Goal: Transaction & Acquisition: Purchase product/service

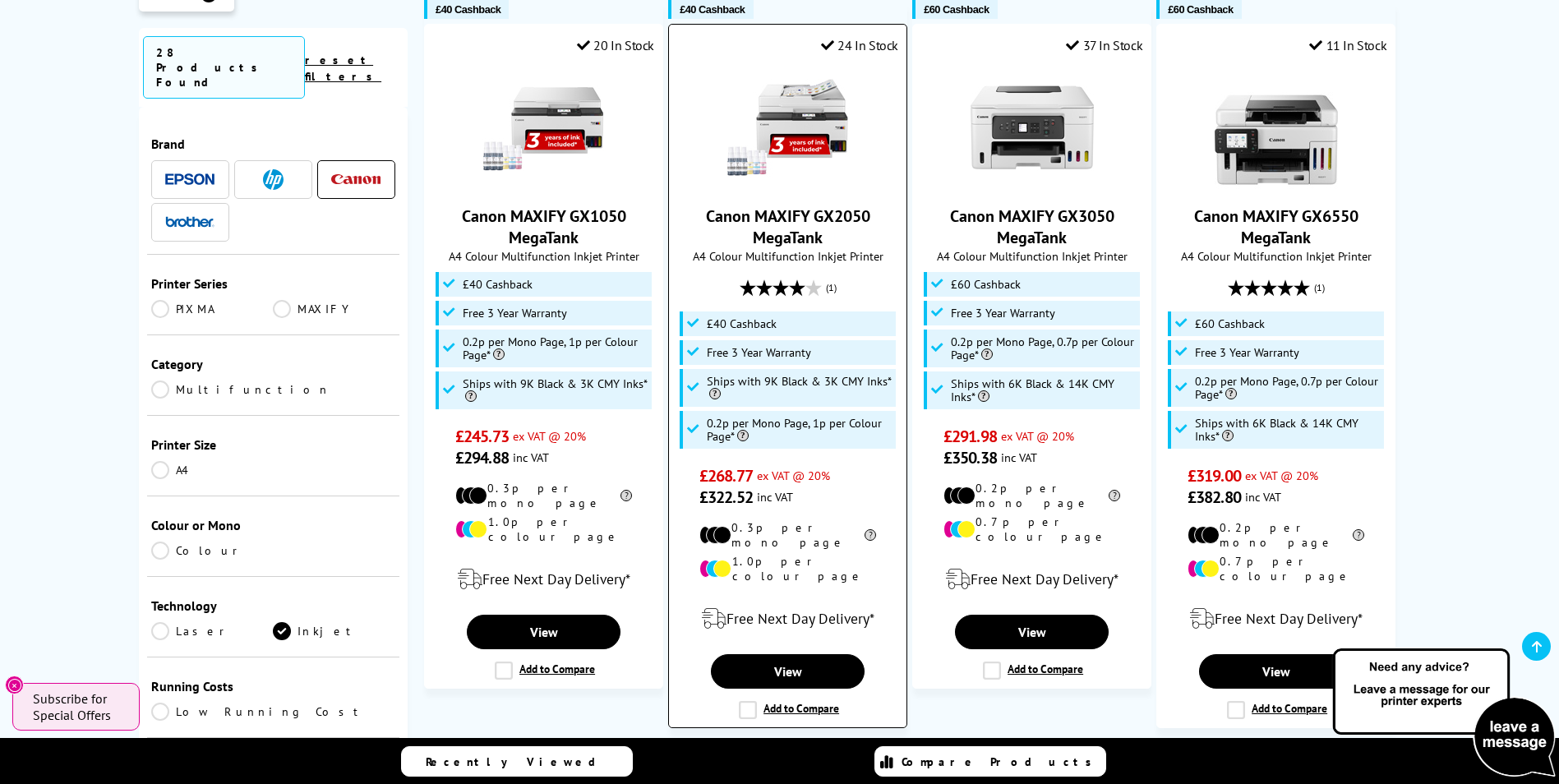
scroll to position [1725, 0]
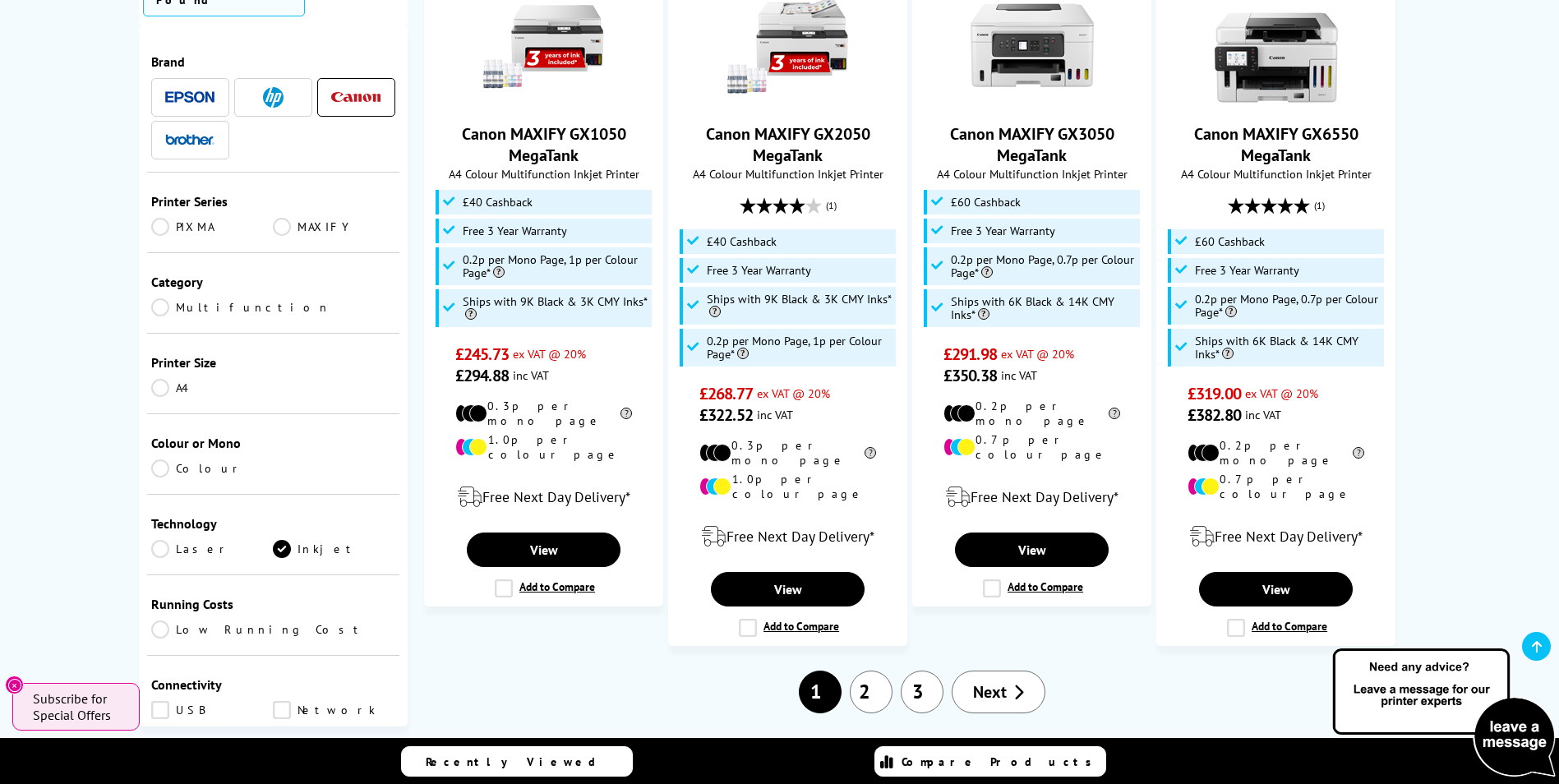
click at [974, 681] on span "Next" at bounding box center [990, 692] width 34 height 22
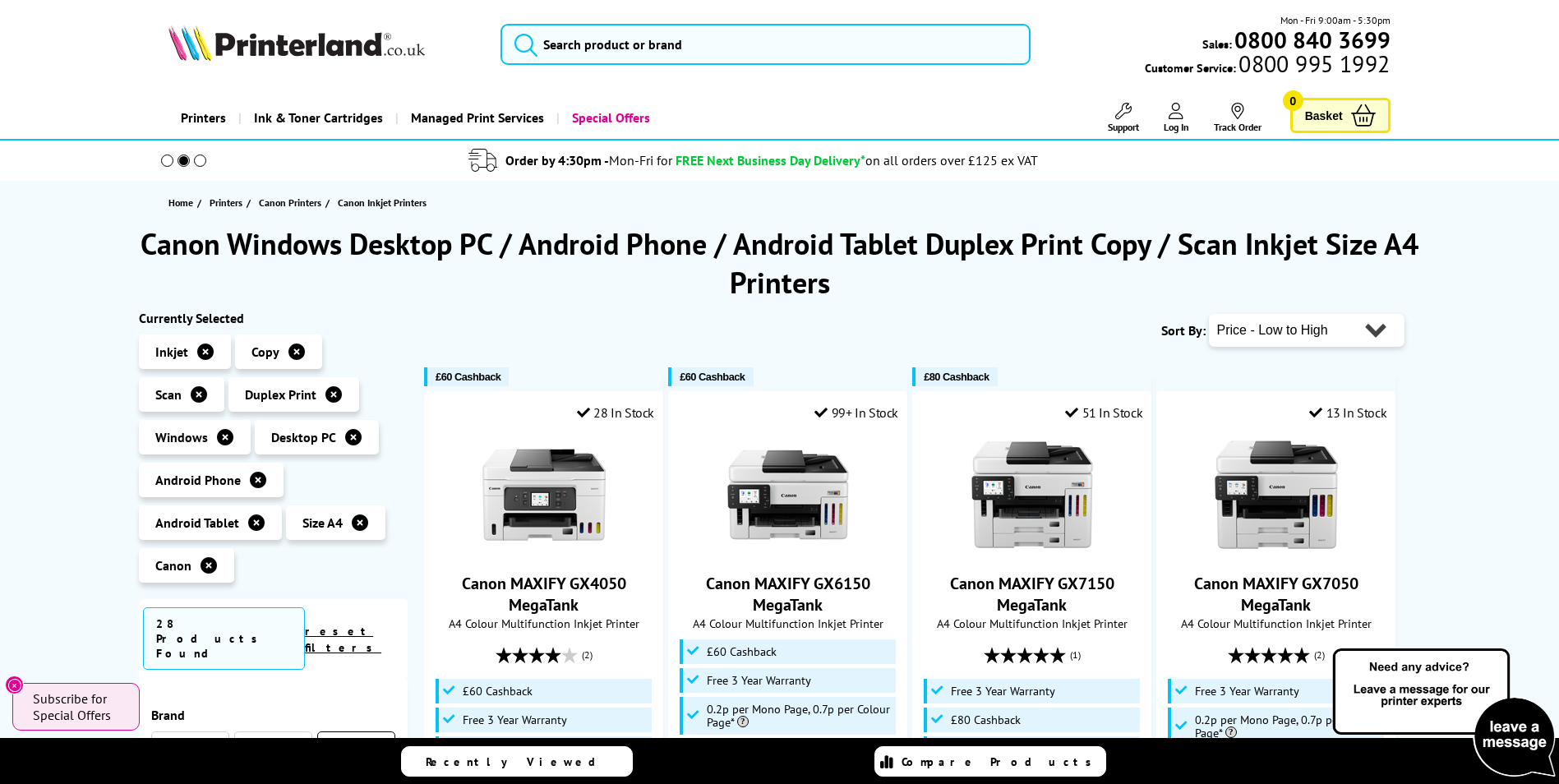
click at [1382, 335] on select "Popularity Rating Price - Low to High Price - High to Low Running Costs - Low t…" at bounding box center [1307, 330] width 195 height 33
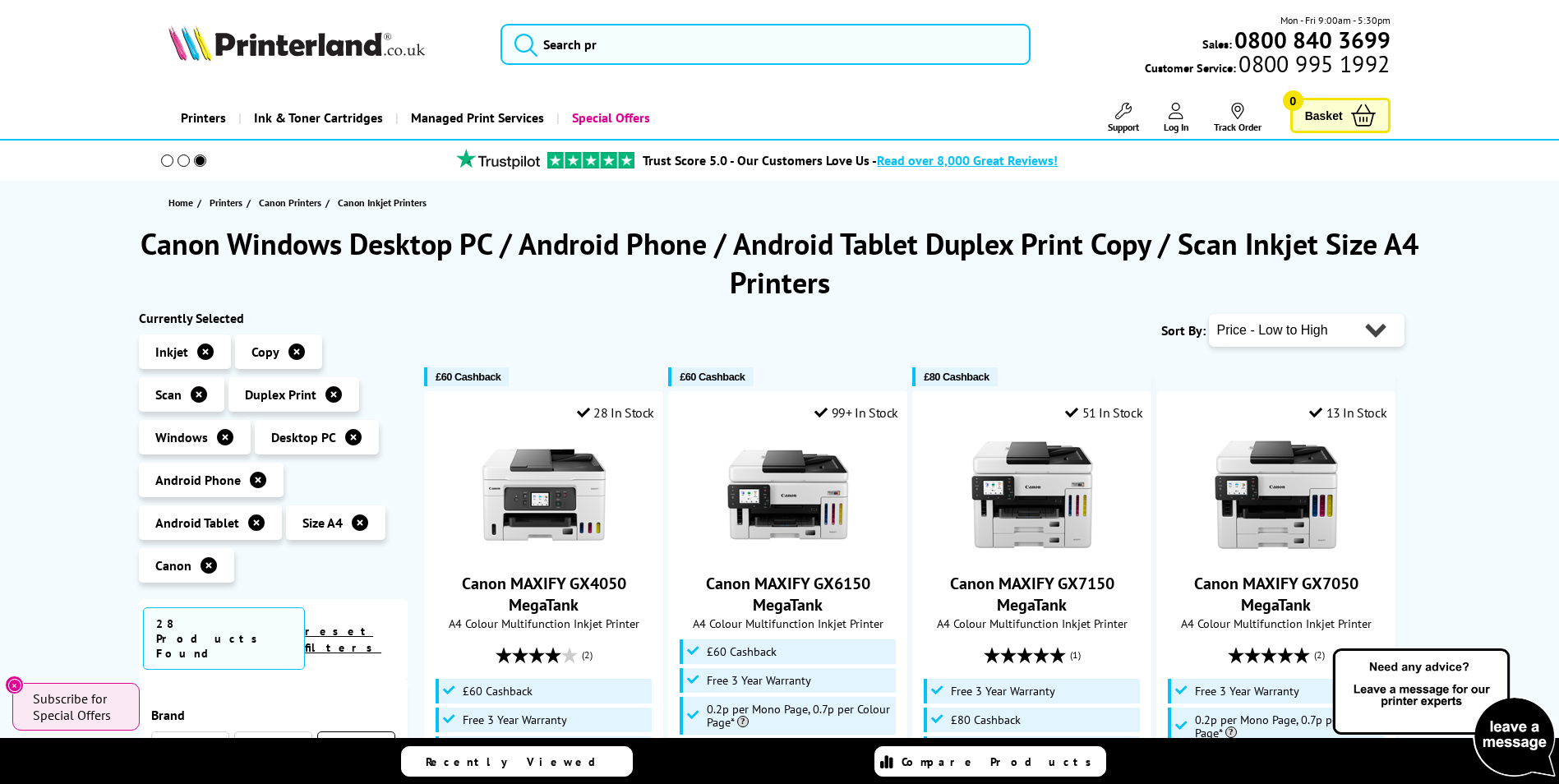
click at [1209, 313] on select "Popularity Rating Price - Low to High Price - High to Low Running Costs - Low t…" at bounding box center [1307, 330] width 195 height 33
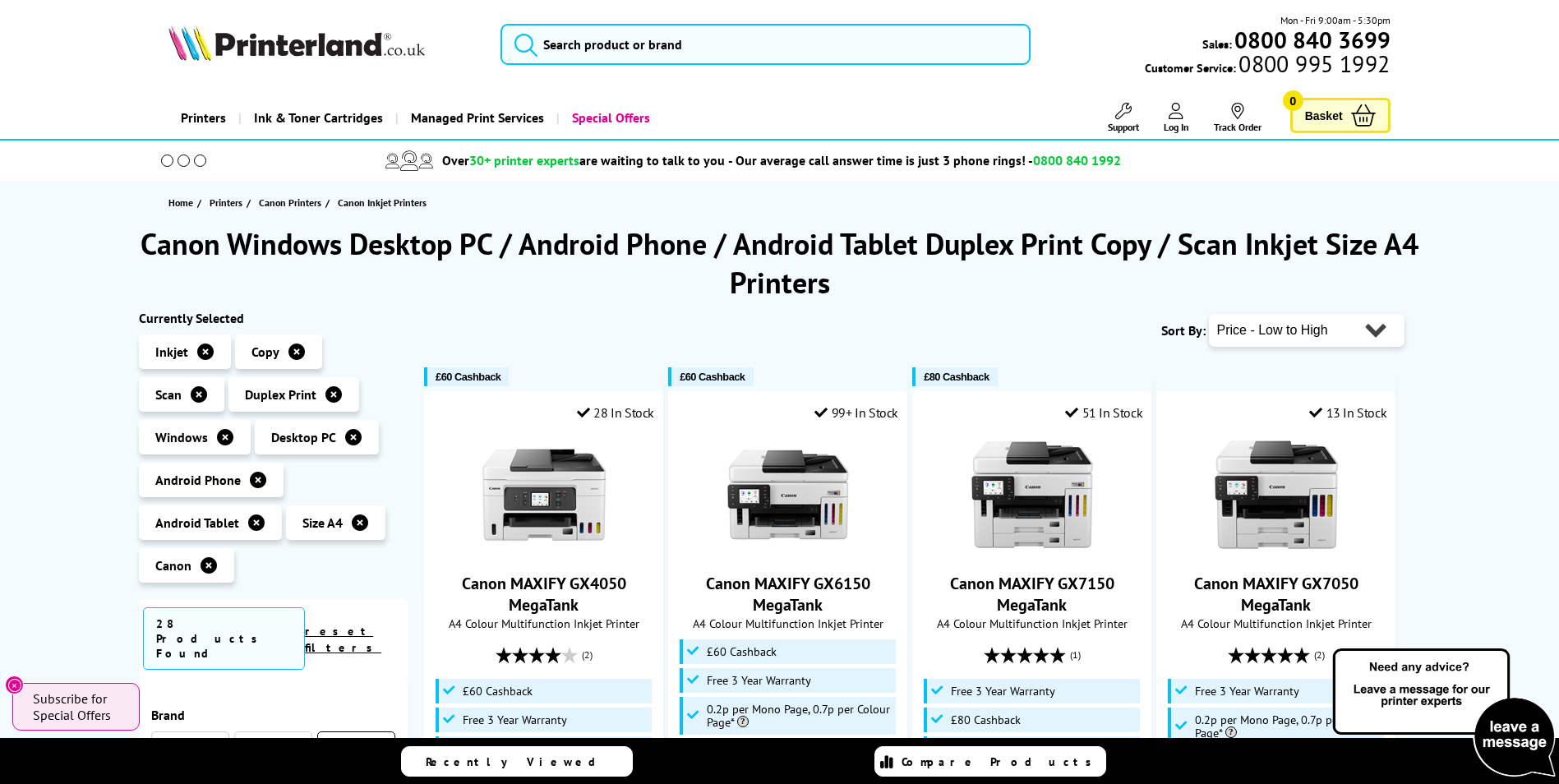
click at [1370, 333] on select "Popularity Rating Price - Low to High Price - High to Low Running Costs - Low t…" at bounding box center [1307, 330] width 195 height 33
select select "Running Costs"
click at [1209, 313] on select "Popularity Rating Price - Low to High Price - High to Low Running Costs - Low t…" at bounding box center [1307, 330] width 195 height 33
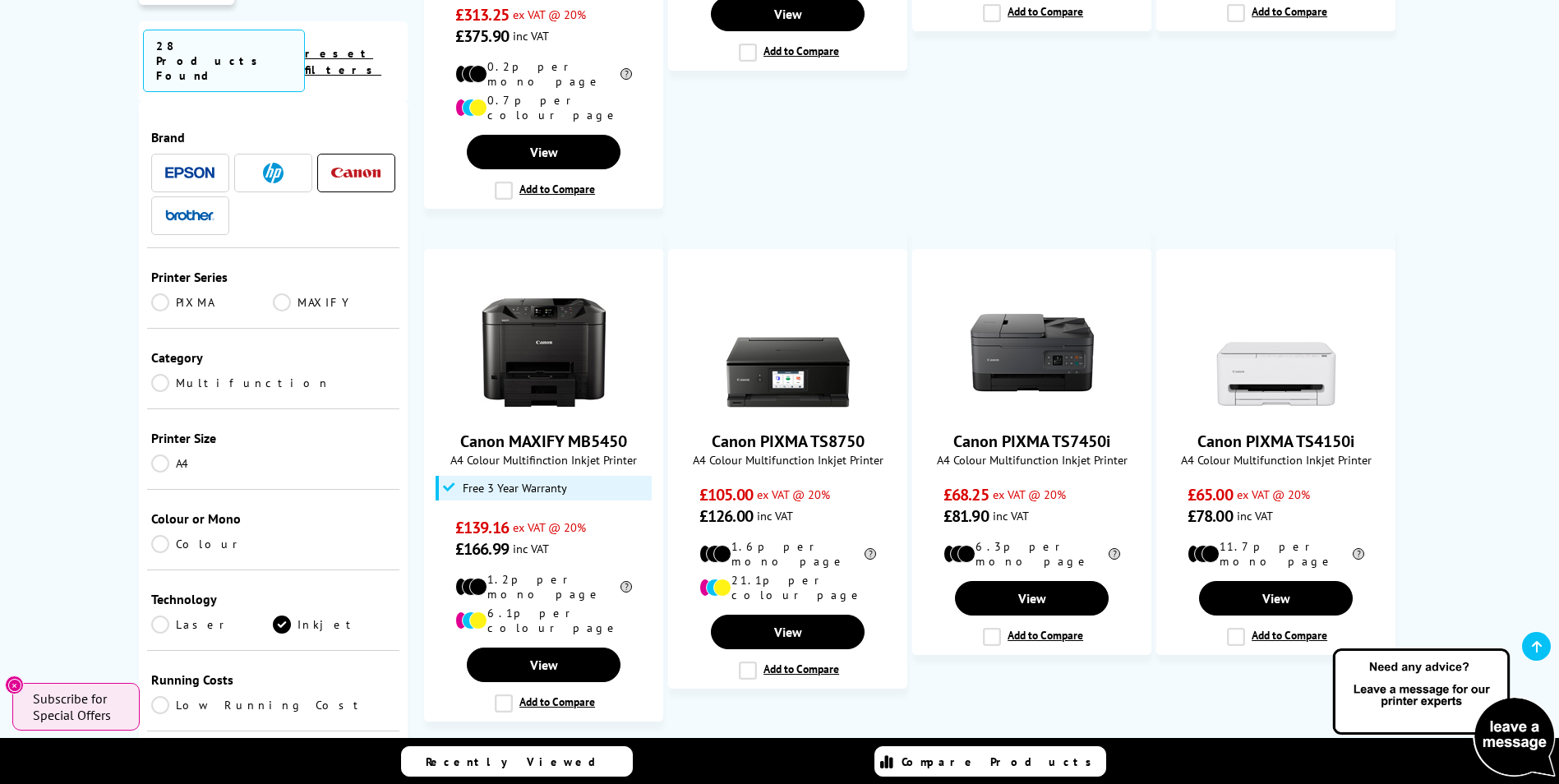
scroll to position [1314, 0]
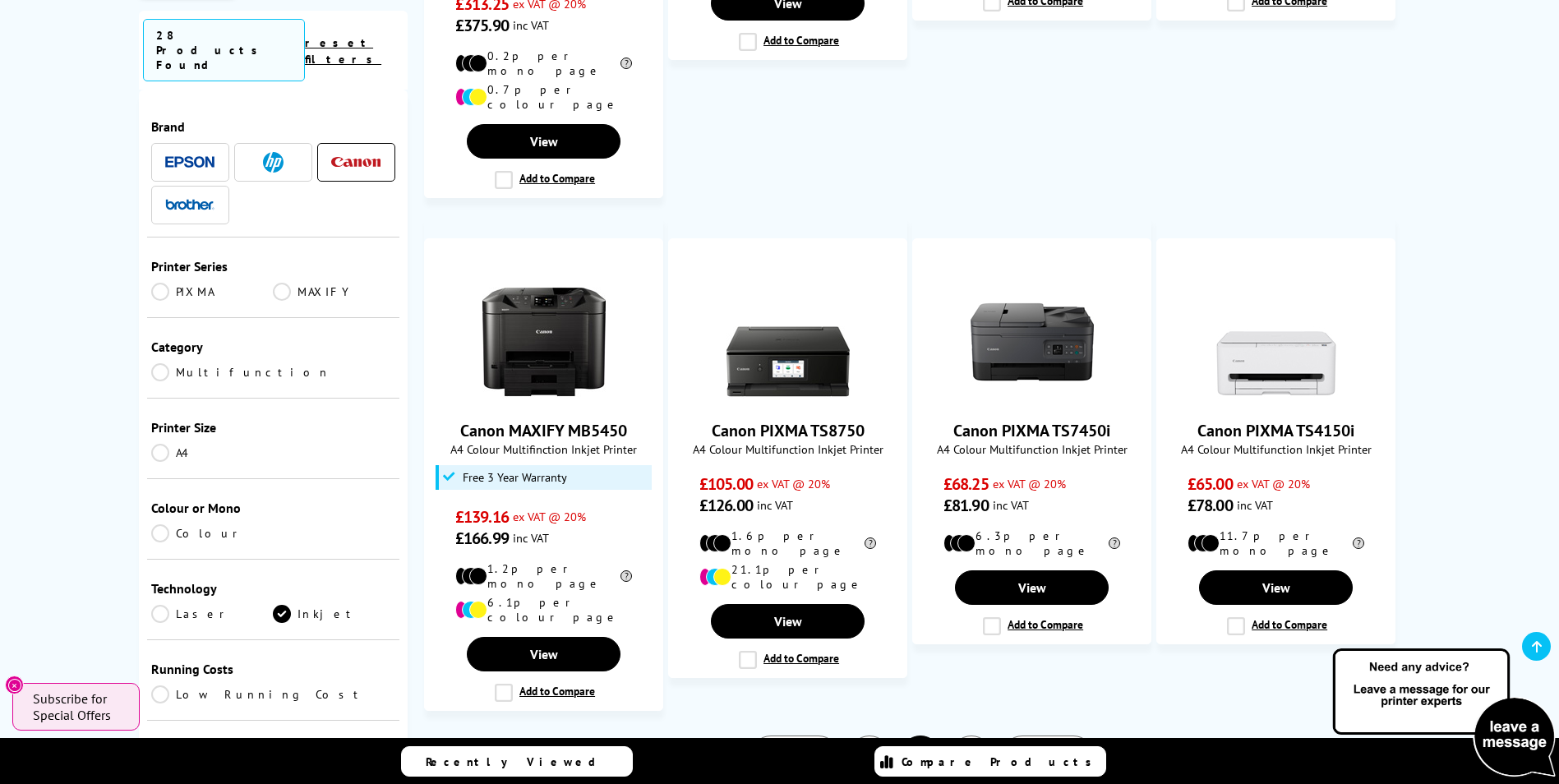
click at [859, 736] on link "1" at bounding box center [869, 756] width 42 height 42
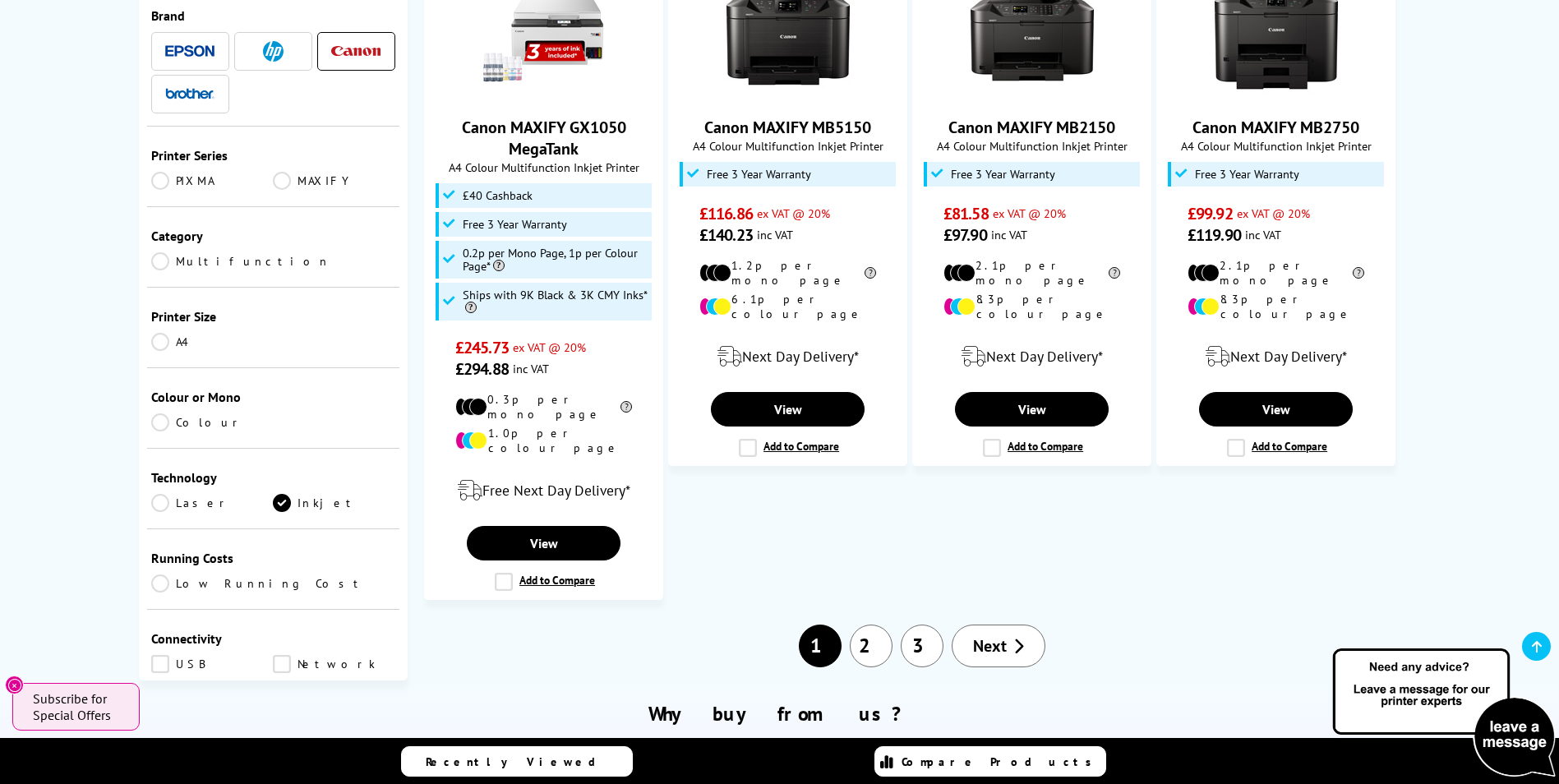
scroll to position [1889, 0]
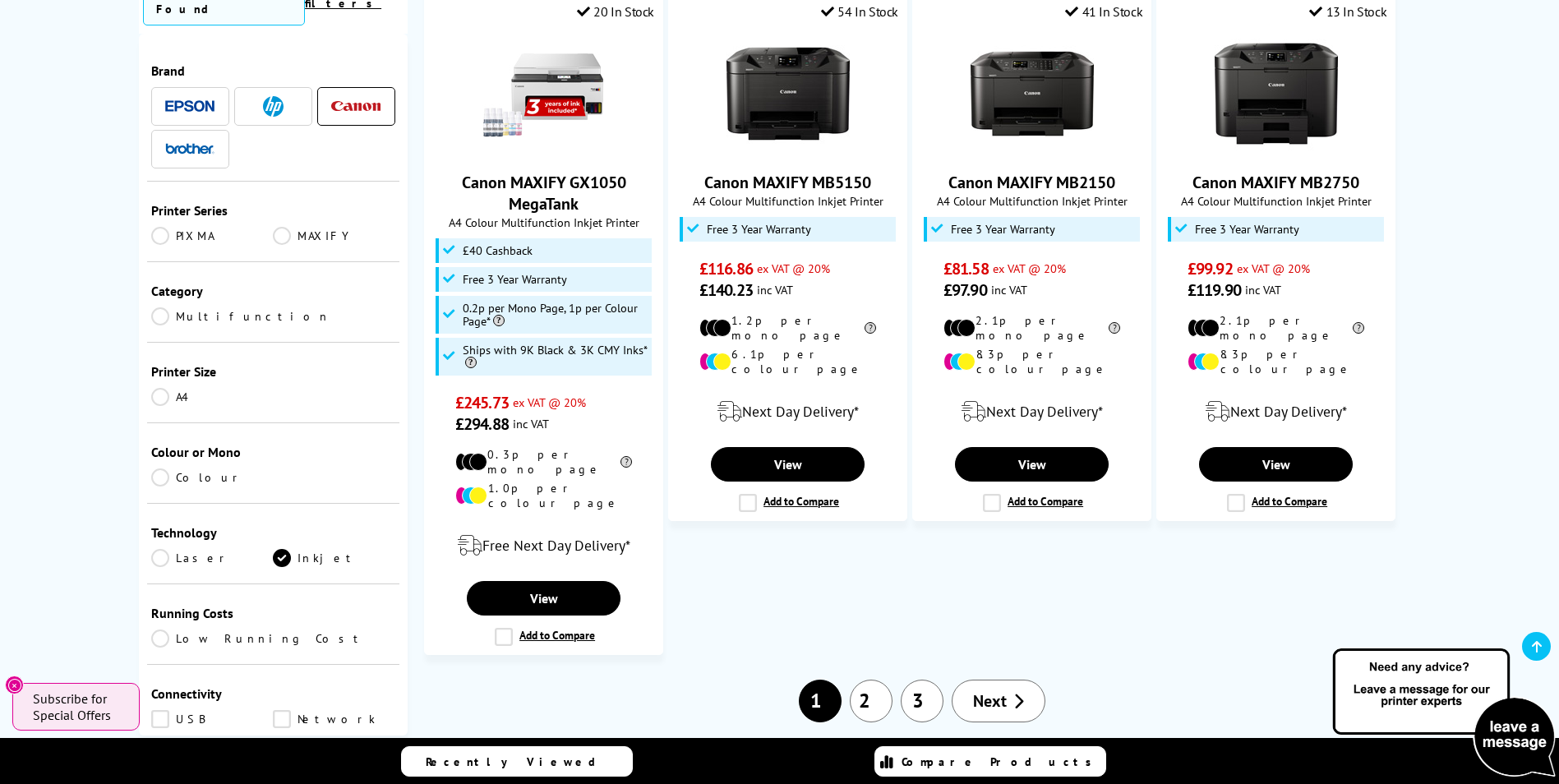
click at [996, 690] on span "Next" at bounding box center [990, 700] width 34 height 22
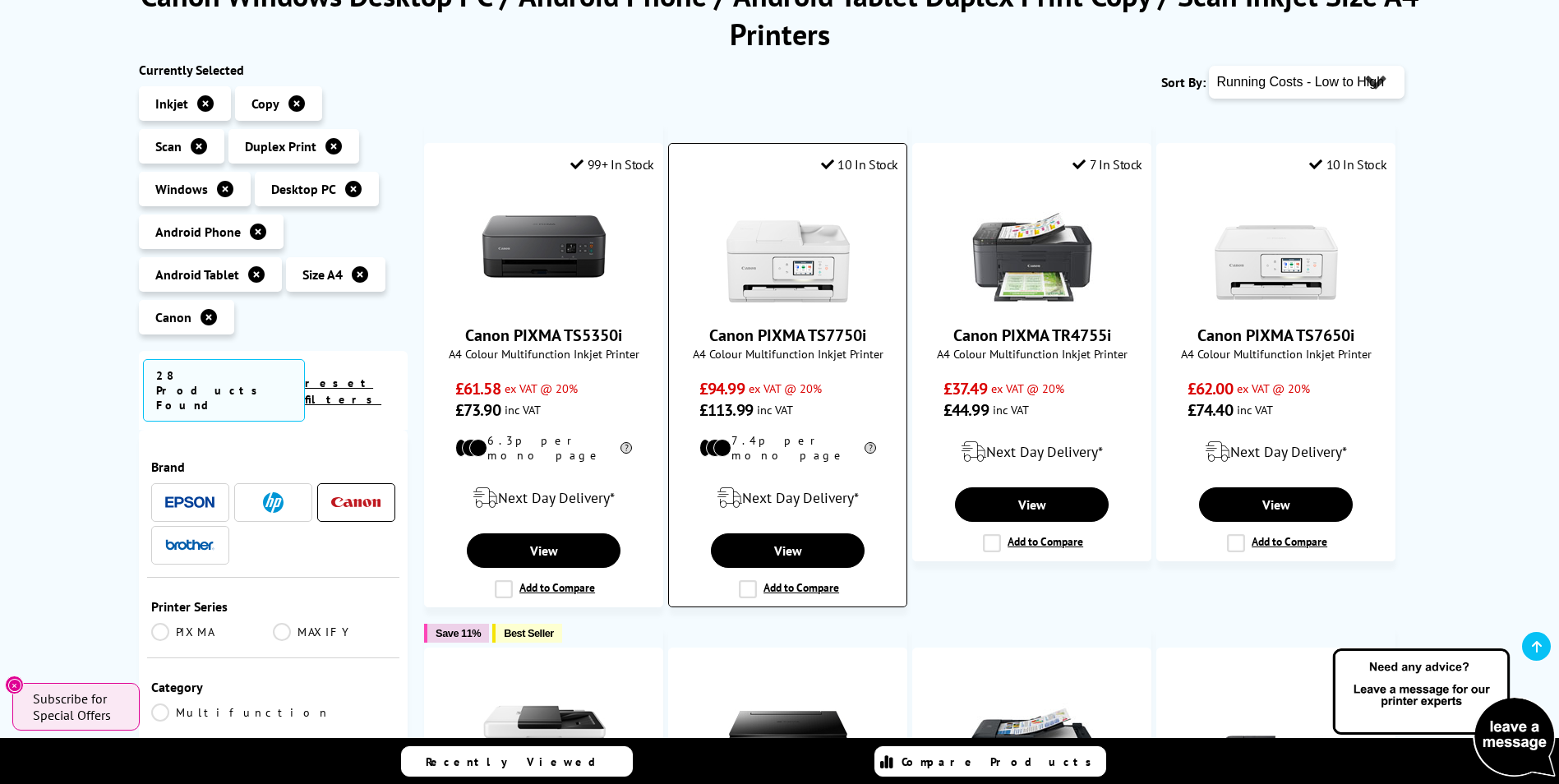
scroll to position [246, 0]
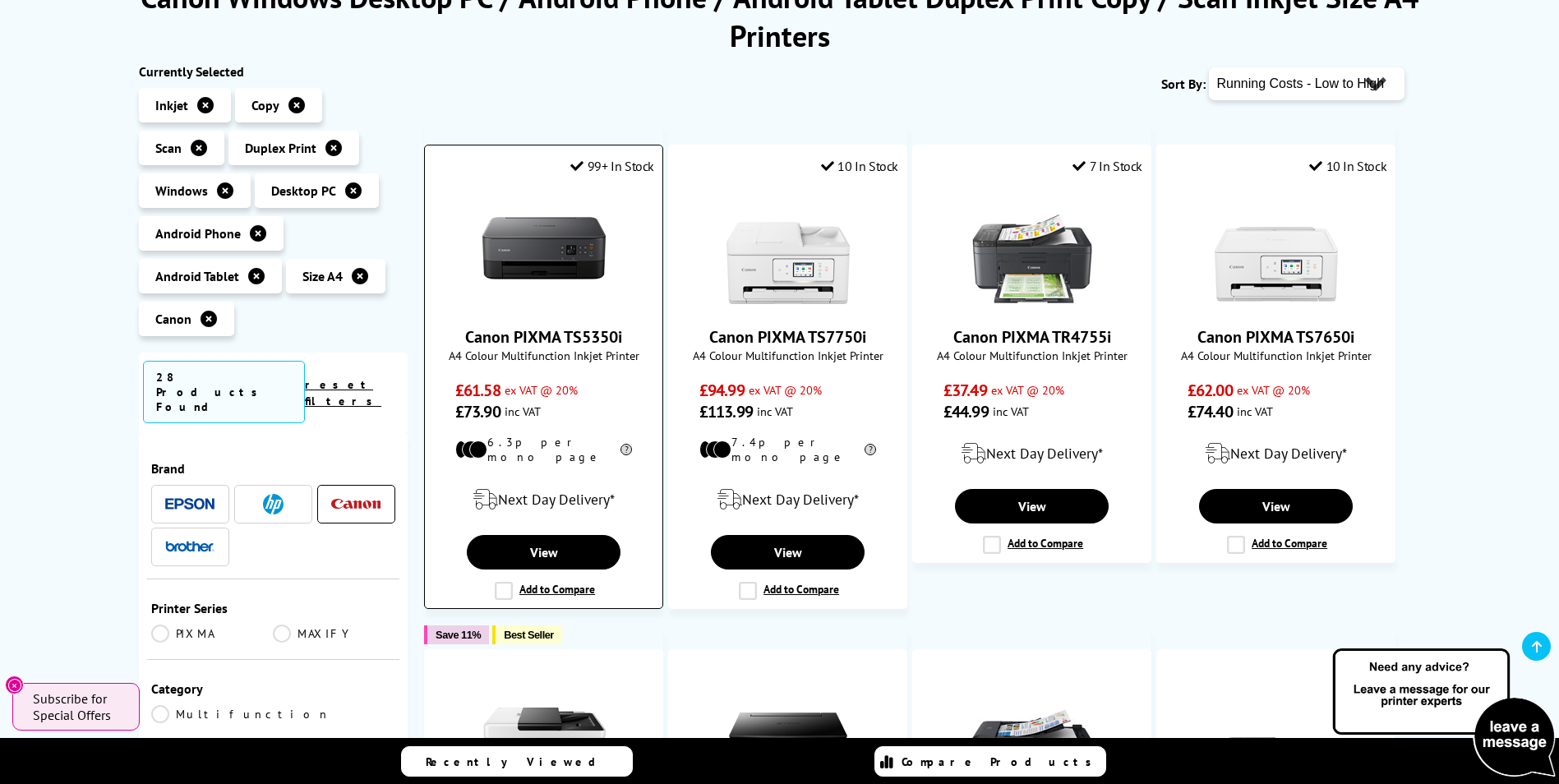
click at [555, 332] on link "Canon PIXMA TS5350i" at bounding box center [544, 337] width 157 height 22
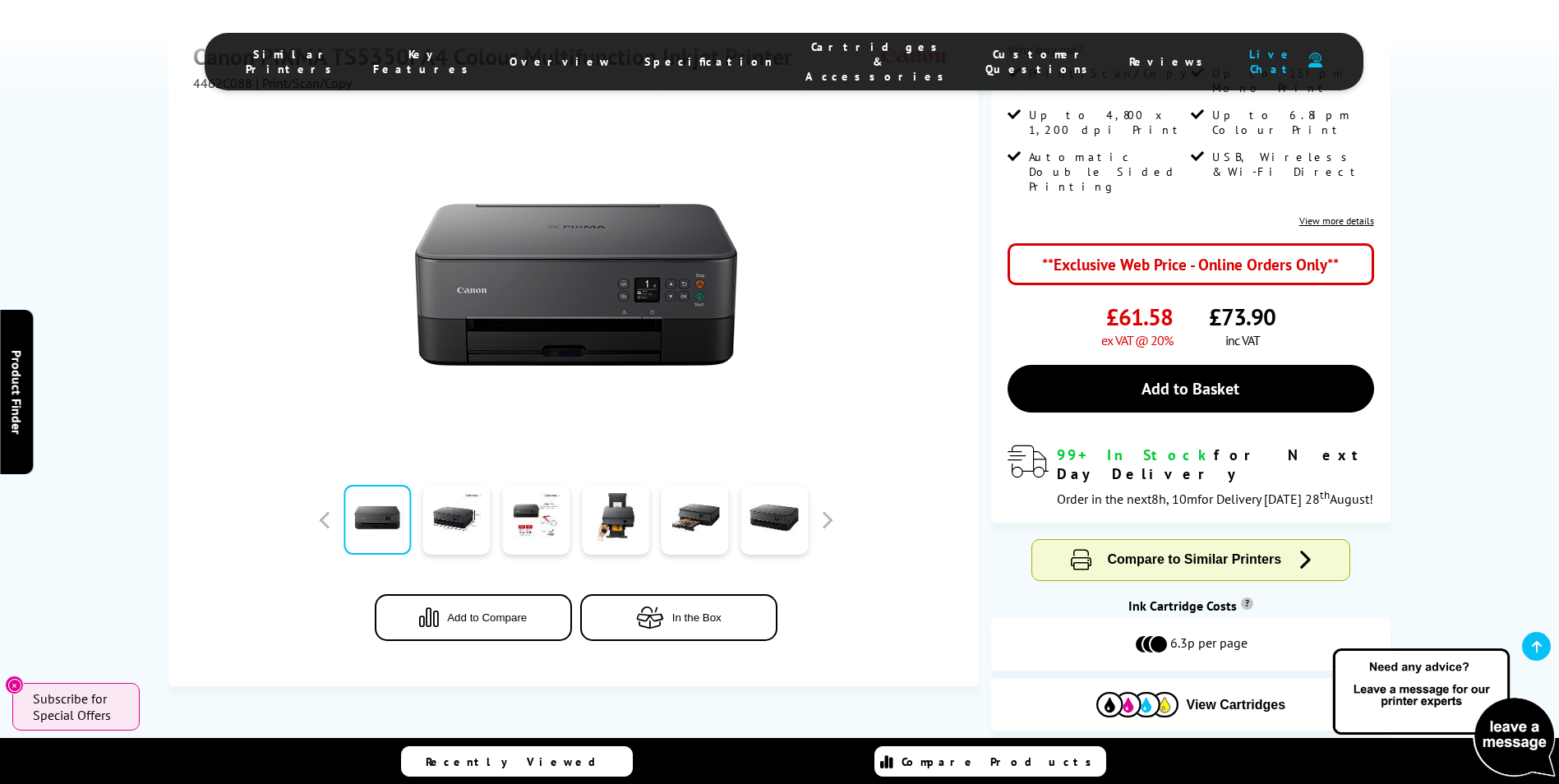
scroll to position [411, 0]
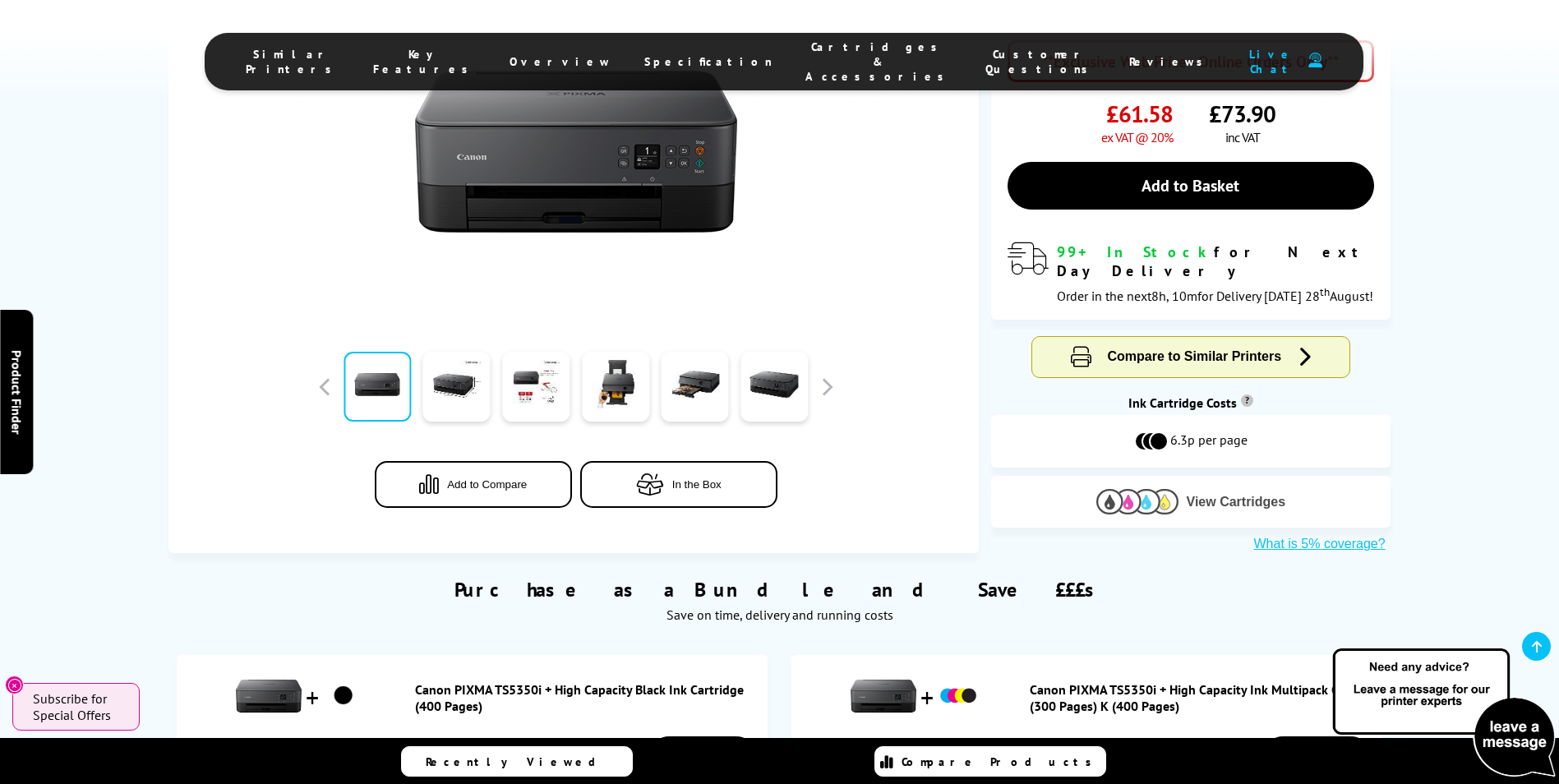
click at [1213, 495] on span "View Cartridges" at bounding box center [1236, 502] width 99 height 15
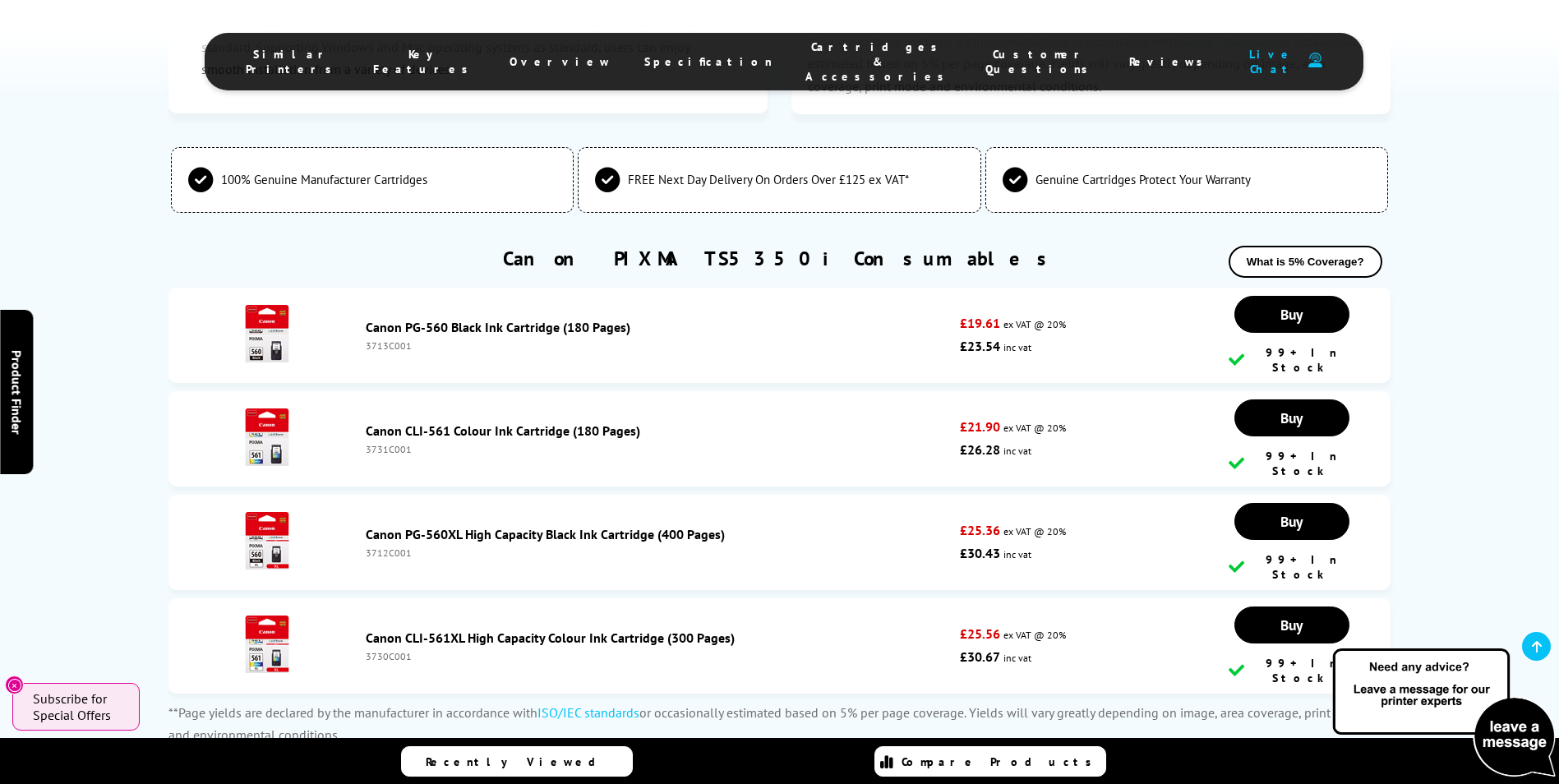
scroll to position [3723, 0]
